Goal: Task Accomplishment & Management: Manage account settings

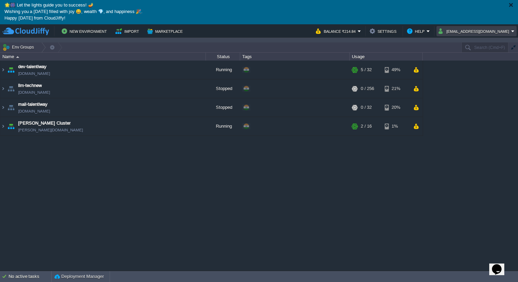
click at [488, 35] on button "info@aiynora.com" at bounding box center [474, 31] width 73 height 8
click at [491, 68] on link "Sign out" at bounding box center [489, 65] width 52 height 8
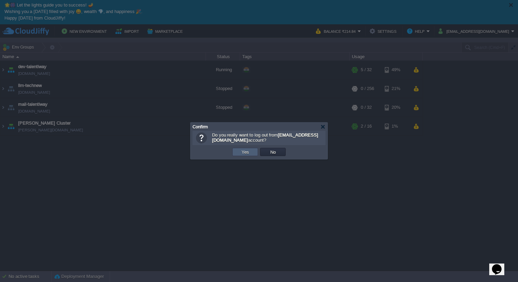
click at [245, 149] on td "Yes" at bounding box center [245, 152] width 26 height 8
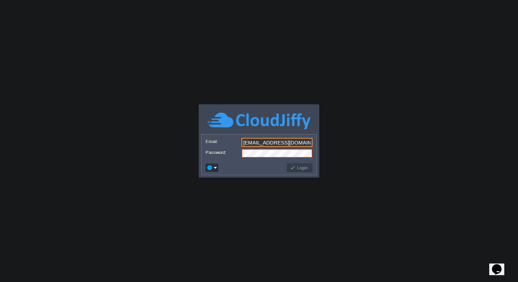
click at [243, 140] on input "info@jobnxt.co.in" at bounding box center [276, 142] width 71 height 9
type input "Info@jobnxt.co.in"
click at [238, 149] on form "Email: Info@jobnxt.co.in Password:" at bounding box center [258, 148] width 115 height 26
click at [307, 169] on button "Login" at bounding box center [300, 168] width 20 height 6
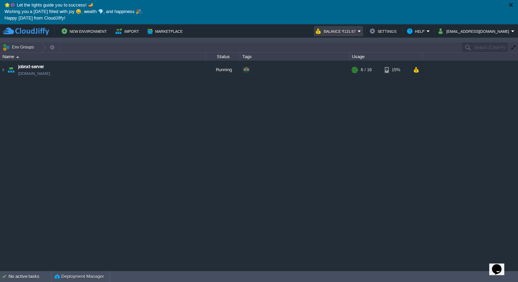
click at [357, 35] on button "Balance ₹131.67" at bounding box center [337, 31] width 42 height 8
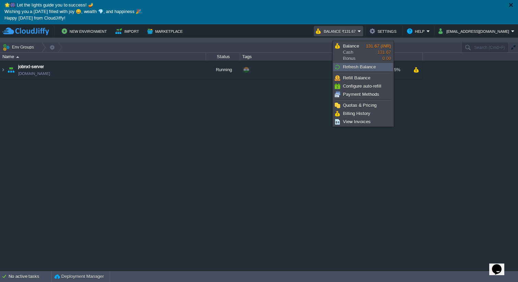
click at [359, 63] on link "Refresh Balance" at bounding box center [362, 67] width 59 height 8
click at [283, 123] on div "jobnxt-server jobnxt-server.cloudjiffy.net Running + Add to Env Group RAM 36% C…" at bounding box center [259, 166] width 518 height 210
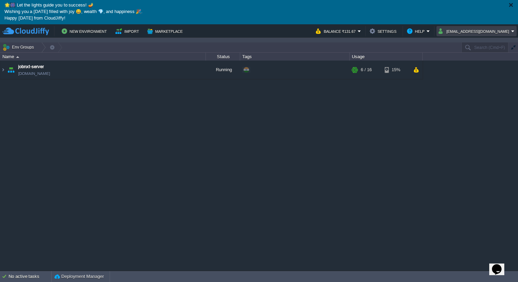
click at [480, 32] on button "info@jobnxt.co.in" at bounding box center [474, 31] width 73 height 8
click at [476, 65] on span "Sign out" at bounding box center [481, 64] width 16 height 5
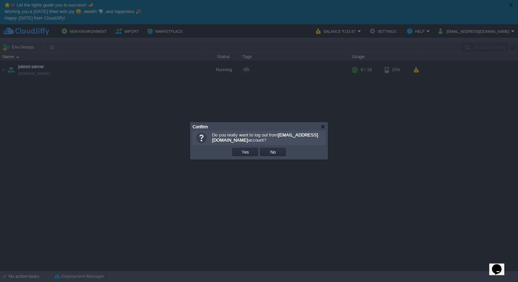
click at [241, 157] on div "OK Yes No Cancel" at bounding box center [258, 152] width 133 height 14
click at [242, 150] on button "Yes" at bounding box center [245, 152] width 12 height 6
